Goal: Transaction & Acquisition: Download file/media

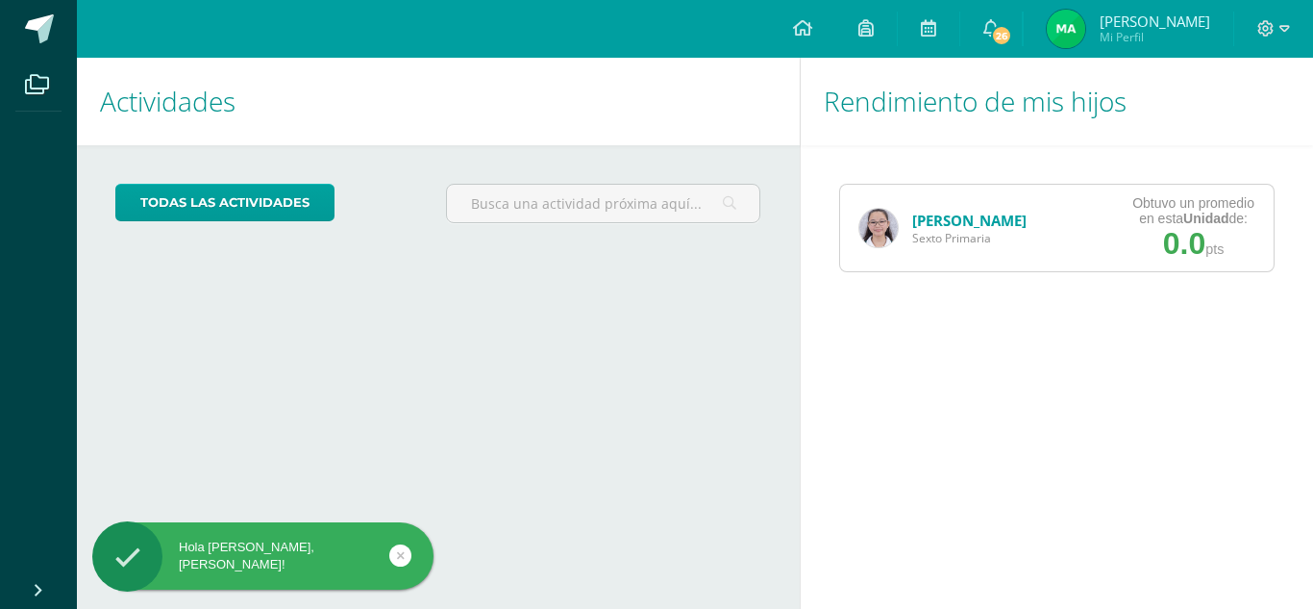
click at [881, 231] on img at bounding box center [878, 228] width 38 height 38
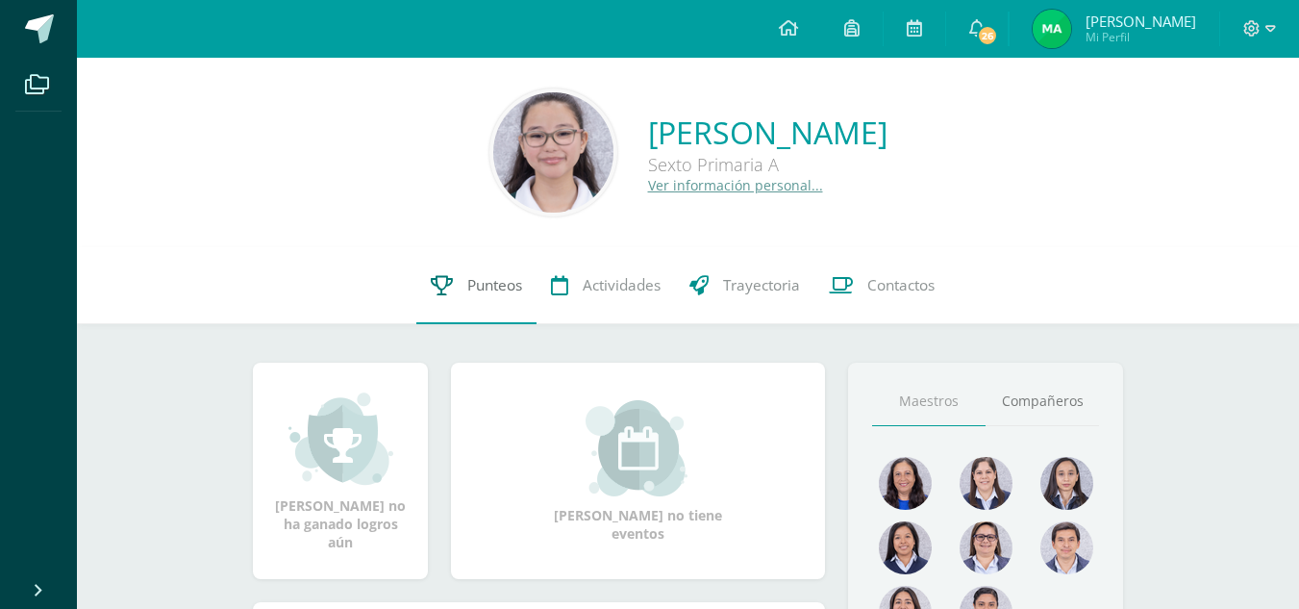
click at [511, 269] on link "Punteos" at bounding box center [476, 285] width 120 height 77
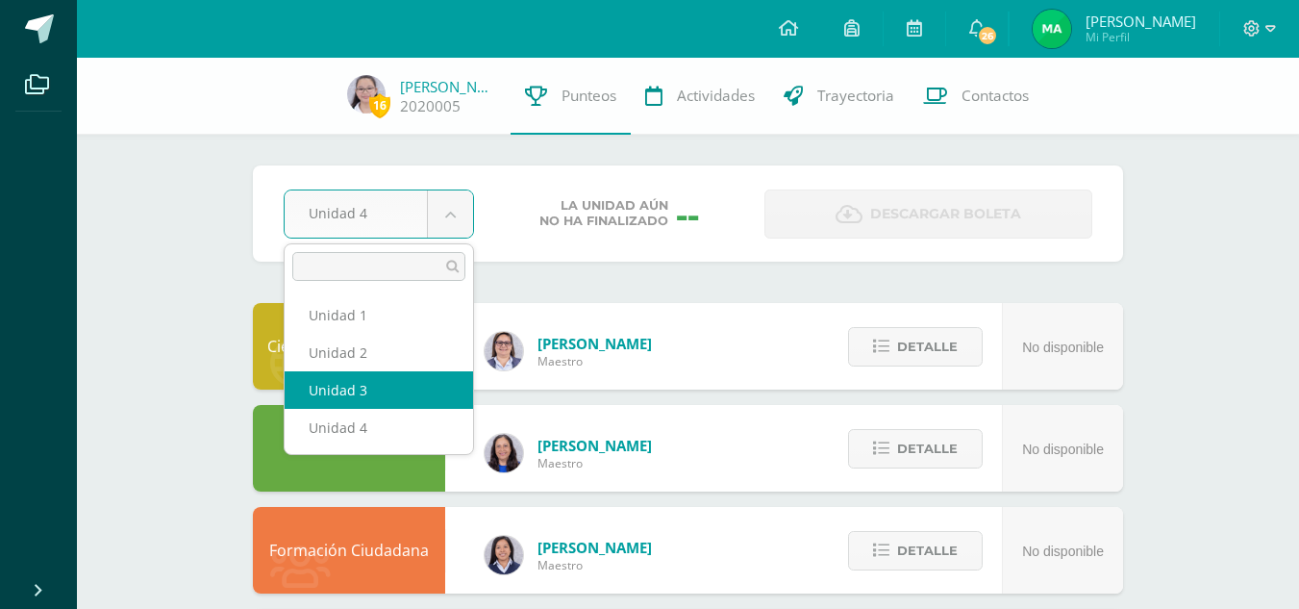
select select "Unidad 3"
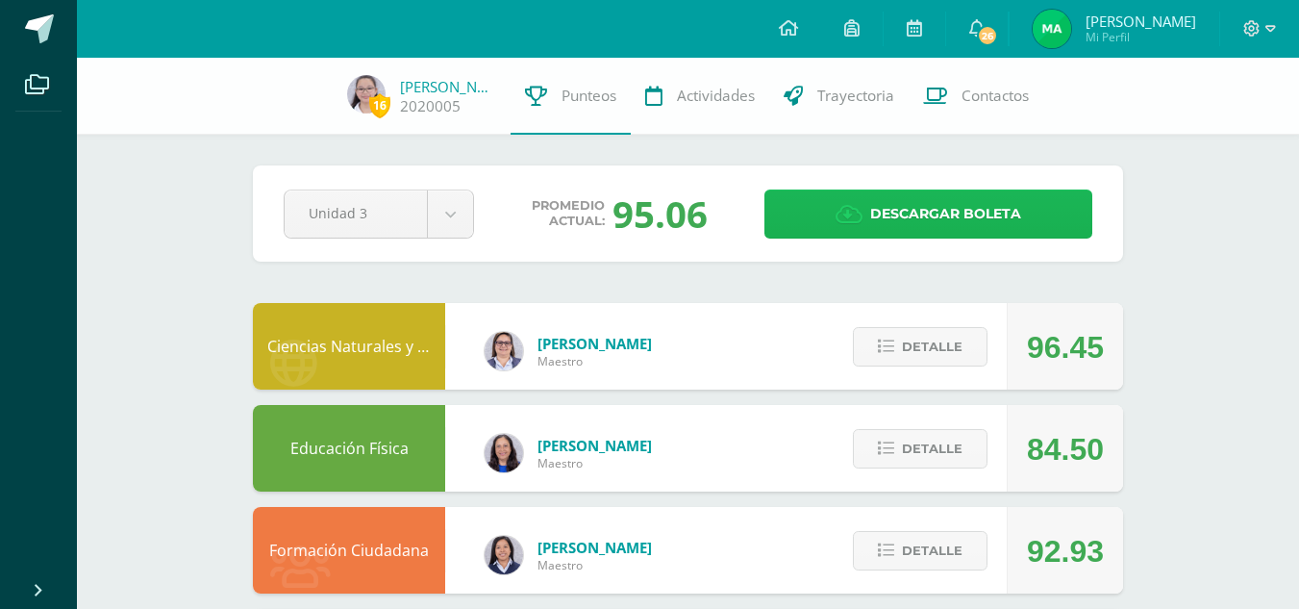
click at [952, 235] on span "Descargar boleta" at bounding box center [945, 213] width 151 height 47
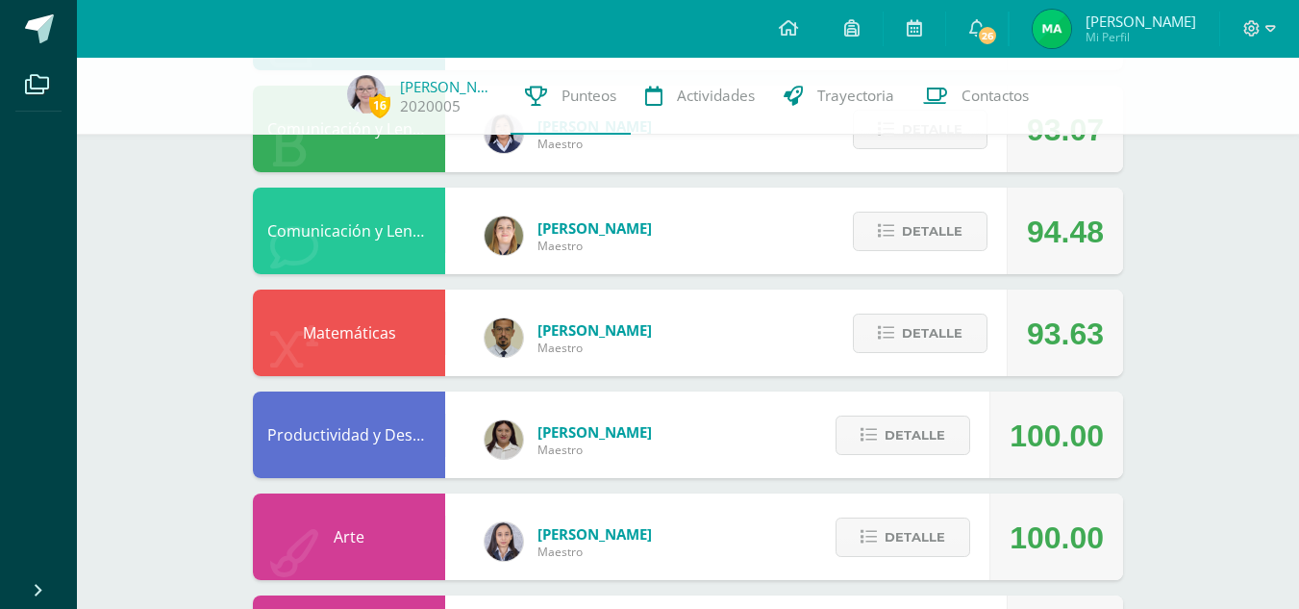
scroll to position [1051, 0]
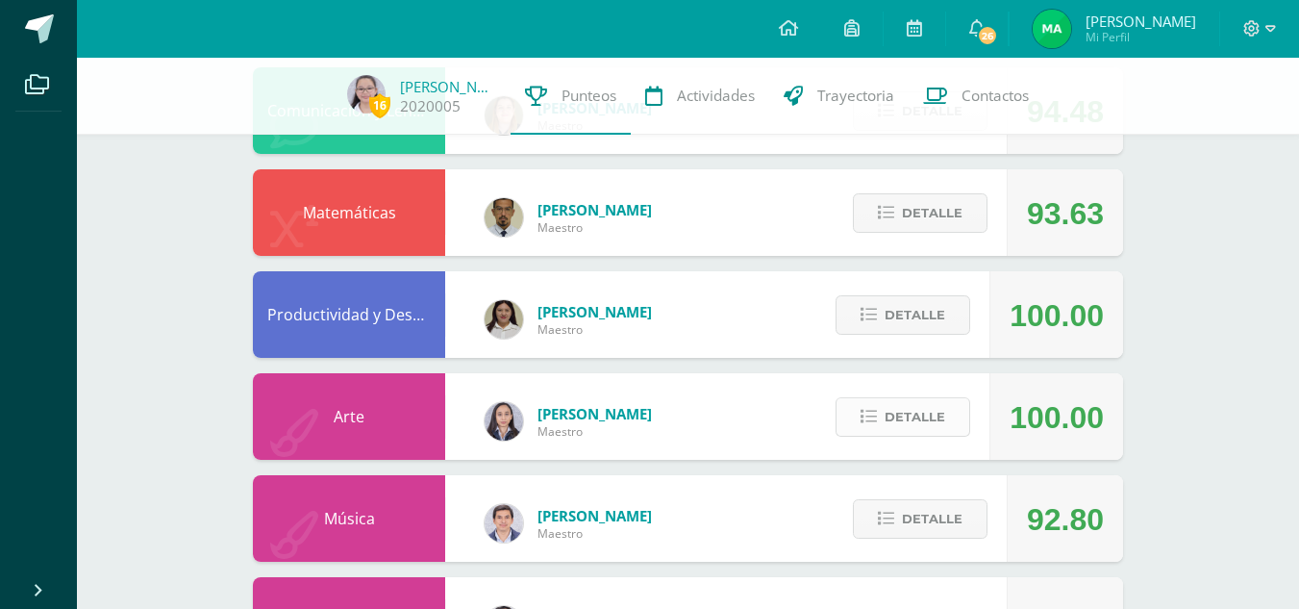
click at [927, 418] on span "Detalle" at bounding box center [914, 417] width 61 height 36
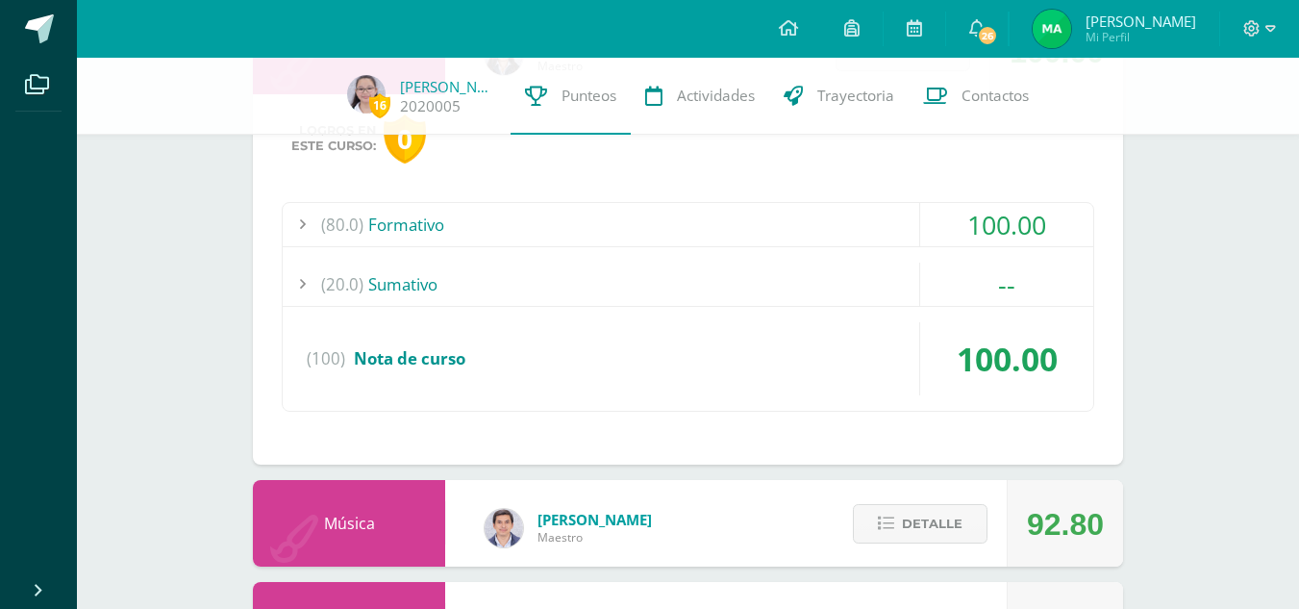
scroll to position [1082, 0]
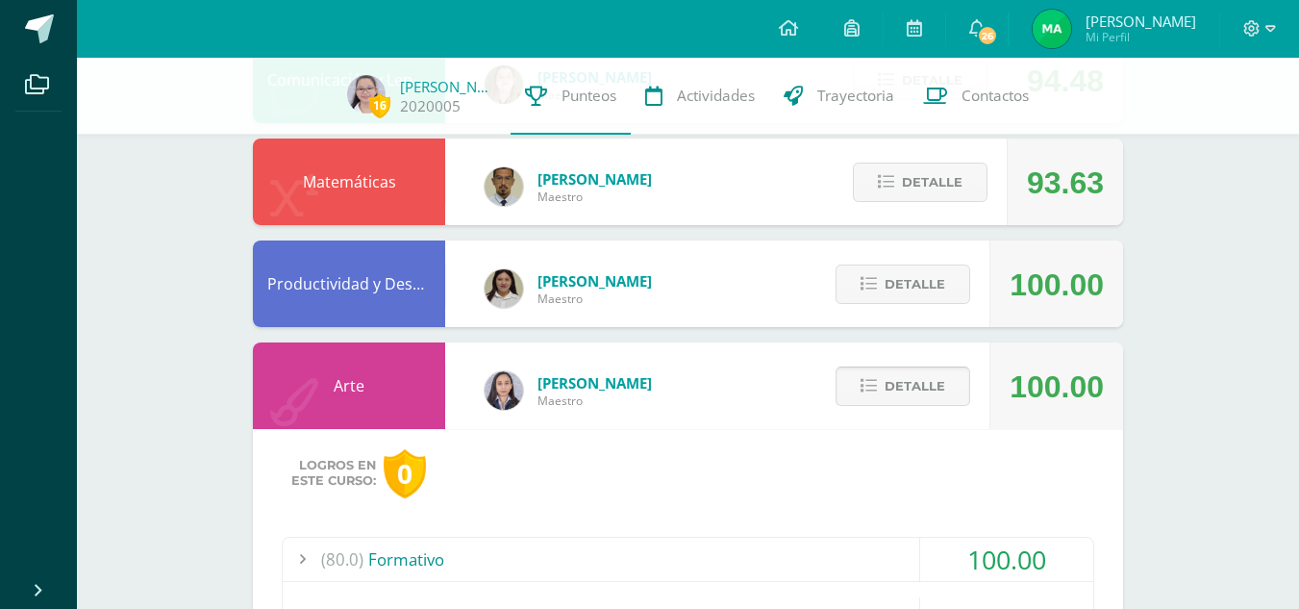
click at [909, 401] on span "Detalle" at bounding box center [914, 386] width 61 height 36
